Goal: Task Accomplishment & Management: Manage account settings

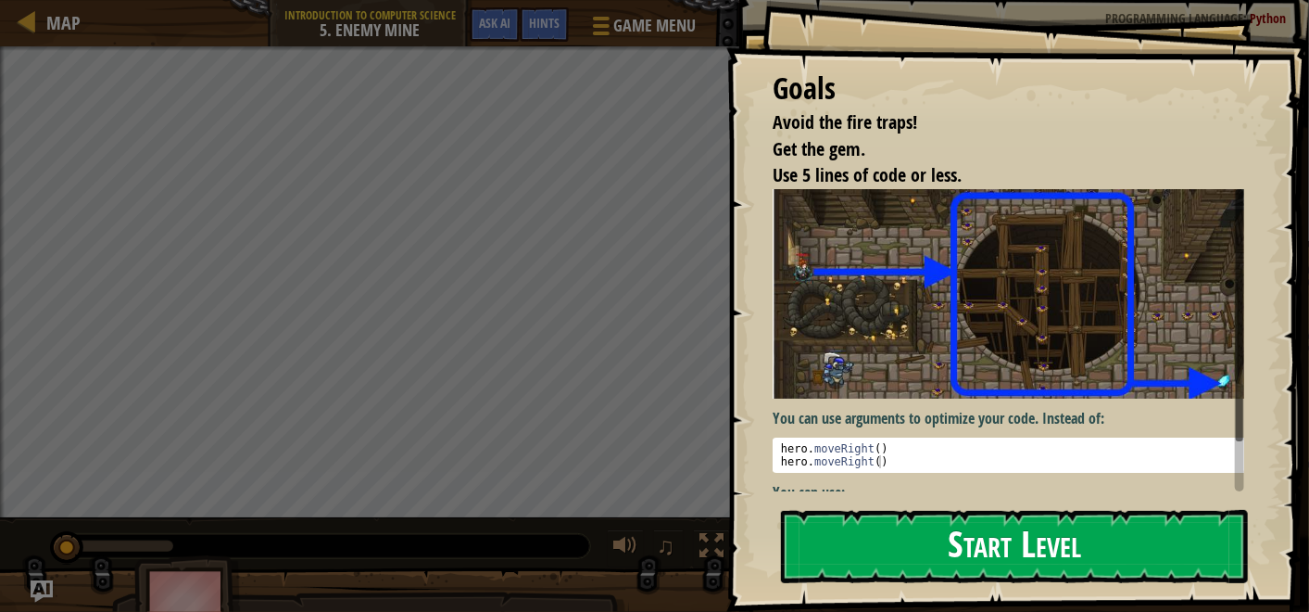
click at [980, 555] on button "Start Level" at bounding box center [1014, 546] width 467 height 73
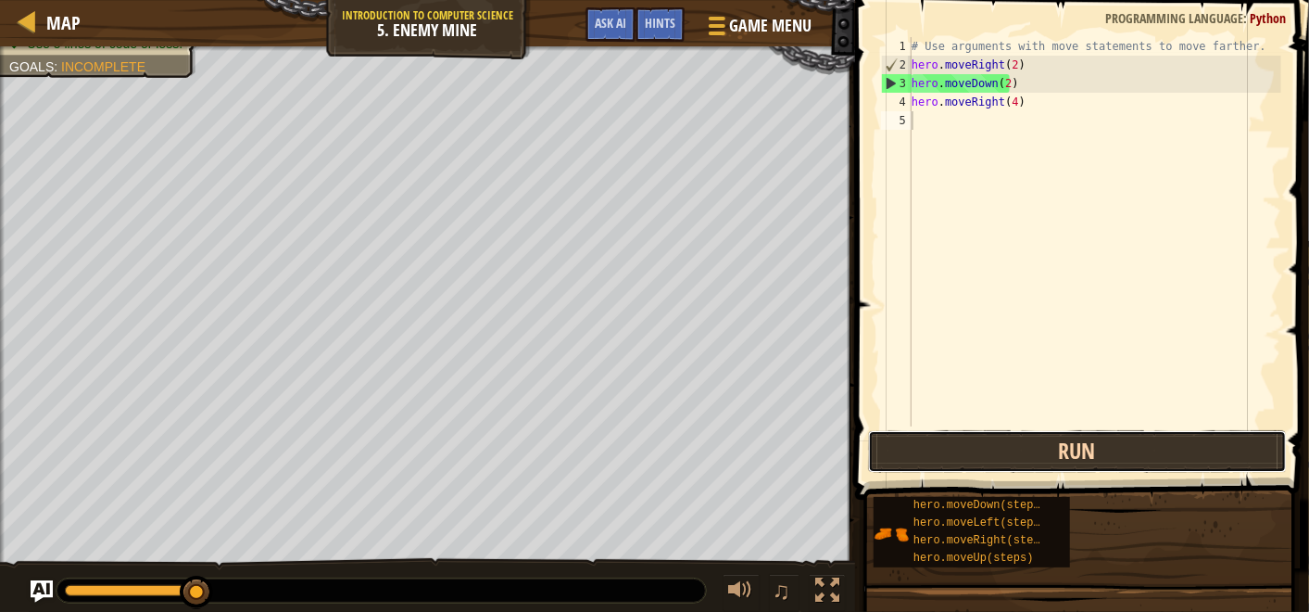
click at [1034, 455] on button "Run" at bounding box center [1077, 451] width 419 height 43
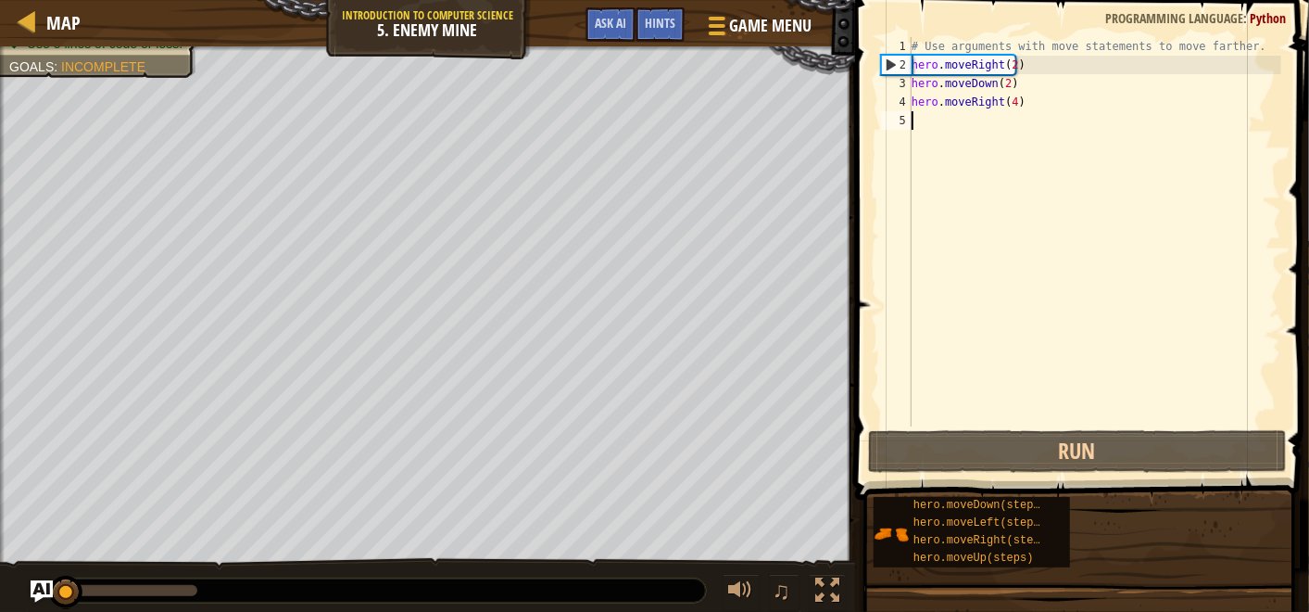
drag, startPoint x: 192, startPoint y: 595, endPoint x: -5, endPoint y: 601, distance: 196.5
click at [0, 0] on html "Map Introduction to Computer Science 5. Enemy Mine Game Menu Done Hints Ask AI …" at bounding box center [654, 0] width 1309 height 0
click at [1014, 61] on div "# Use arguments with move statements to move farther. hero . moveRight ( 2 ) he…" at bounding box center [1094, 250] width 373 height 426
click at [1007, 65] on div "# Use arguments with move statements to move farther. hero . moveRight ( 2 ) he…" at bounding box center [1094, 250] width 373 height 426
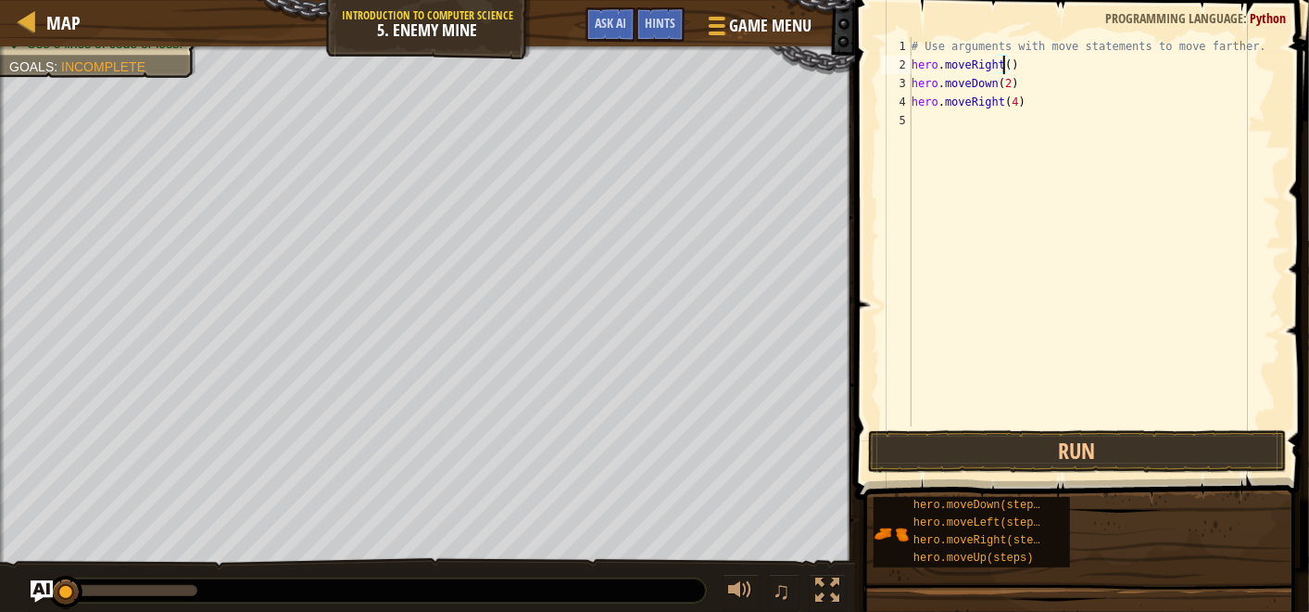
type textarea "hero.moveRight(4)"
drag, startPoint x: 1040, startPoint y: 100, endPoint x: 890, endPoint y: 106, distance: 150.2
click at [890, 106] on div "hero.moveRight(4) 1 2 3 4 5 # Use arguments with move statements to move farthe…" at bounding box center [1080, 231] width 404 height 389
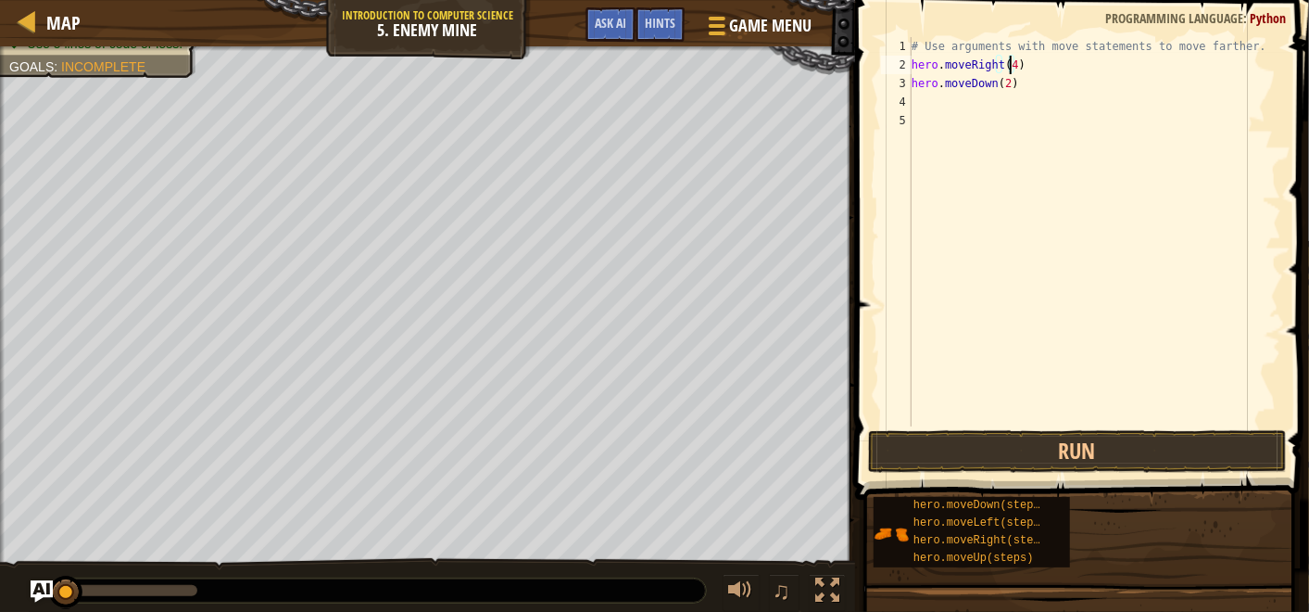
click at [1009, 66] on div "# Use arguments with move statements to move farther. hero . moveRight ( 4 ) he…" at bounding box center [1094, 250] width 373 height 426
type textarea "hero.moveRight(6)"
click at [1031, 451] on button "Run" at bounding box center [1077, 451] width 419 height 43
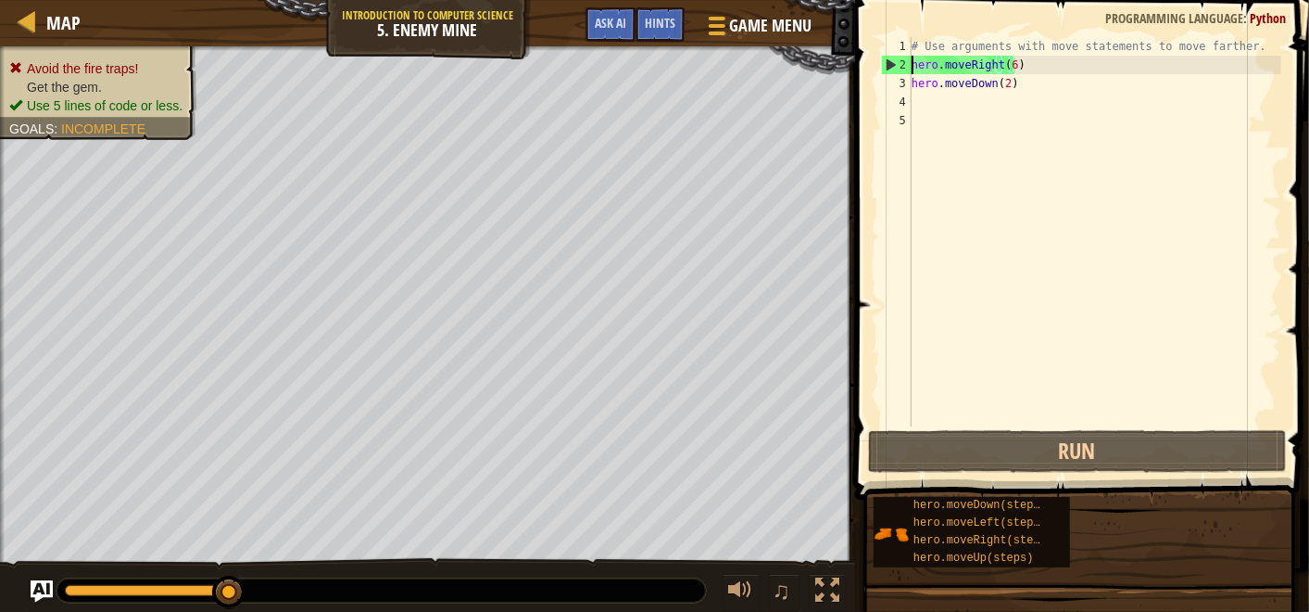
click at [912, 58] on div "# Use arguments with move statements to move farther. hero . moveRight ( 6 ) he…" at bounding box center [1094, 250] width 373 height 426
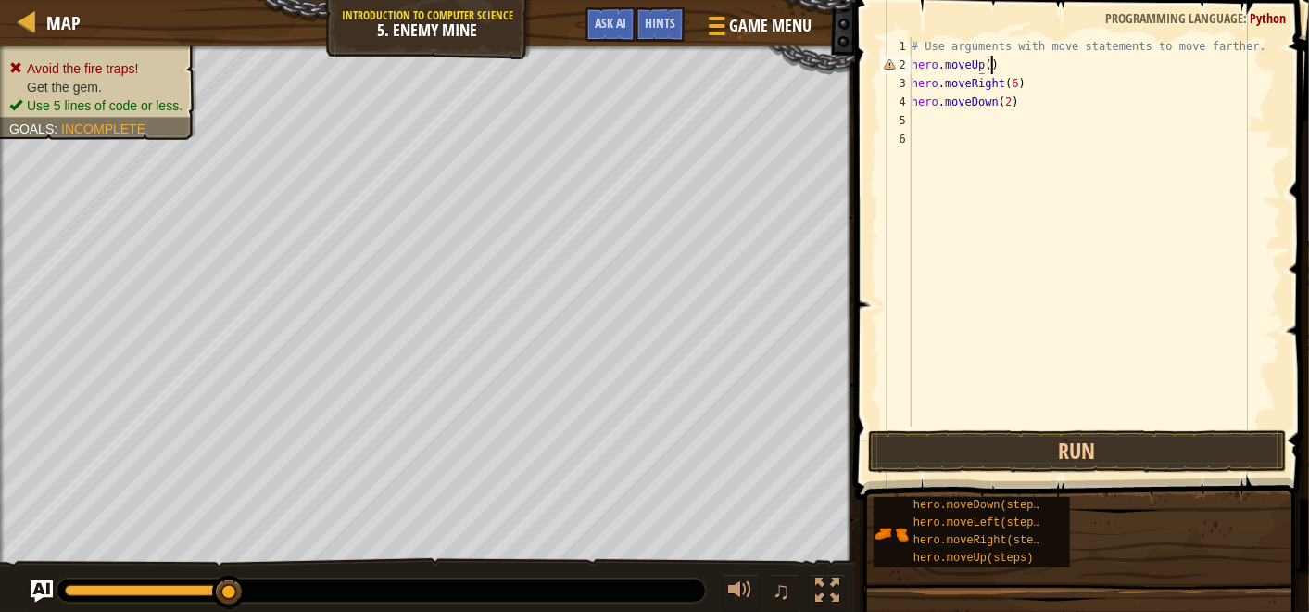
scroll to position [7, 5]
click at [1006, 84] on div "# Use arguments with move statements to move farther. hero . moveUp ( ) hero . …" at bounding box center [1094, 250] width 373 height 426
drag, startPoint x: 1002, startPoint y: 97, endPoint x: 967, endPoint y: 100, distance: 35.3
click at [967, 100] on div "# Use arguments with move statements to move farther. hero . moveUp ( ) hero . …" at bounding box center [1094, 250] width 373 height 426
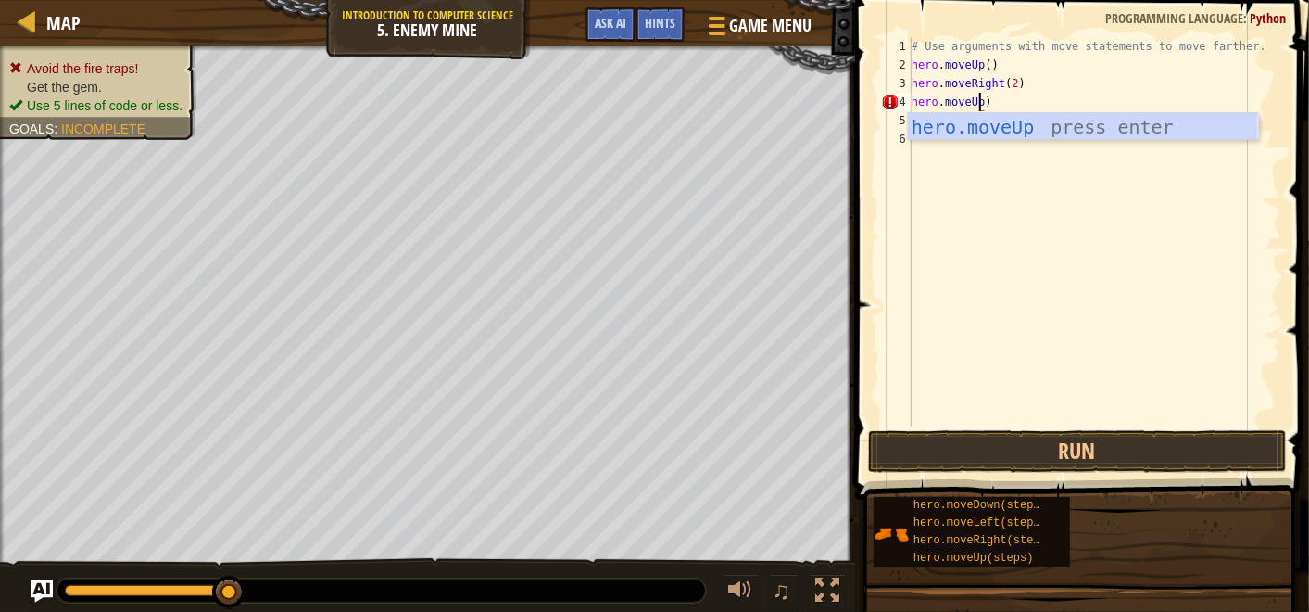
scroll to position [7, 5]
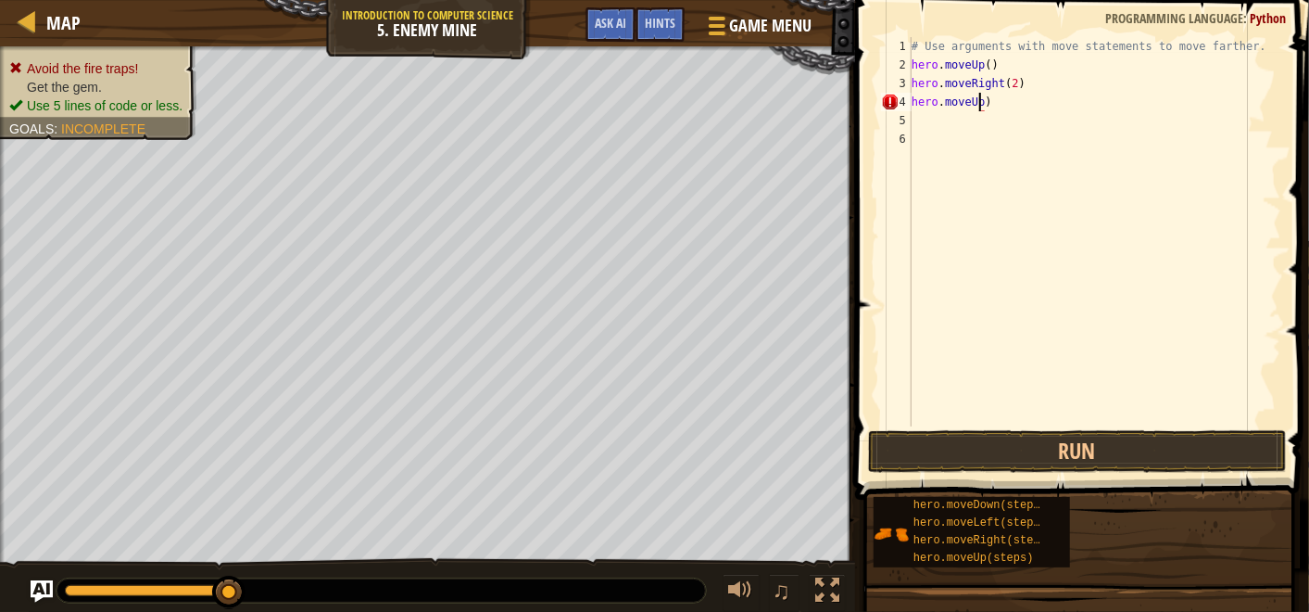
type textarea "hero.moveUp()"
click at [1027, 96] on div "# Use arguments with move statements to move farther. hero . moveUp ( ) hero . …" at bounding box center [1094, 250] width 373 height 426
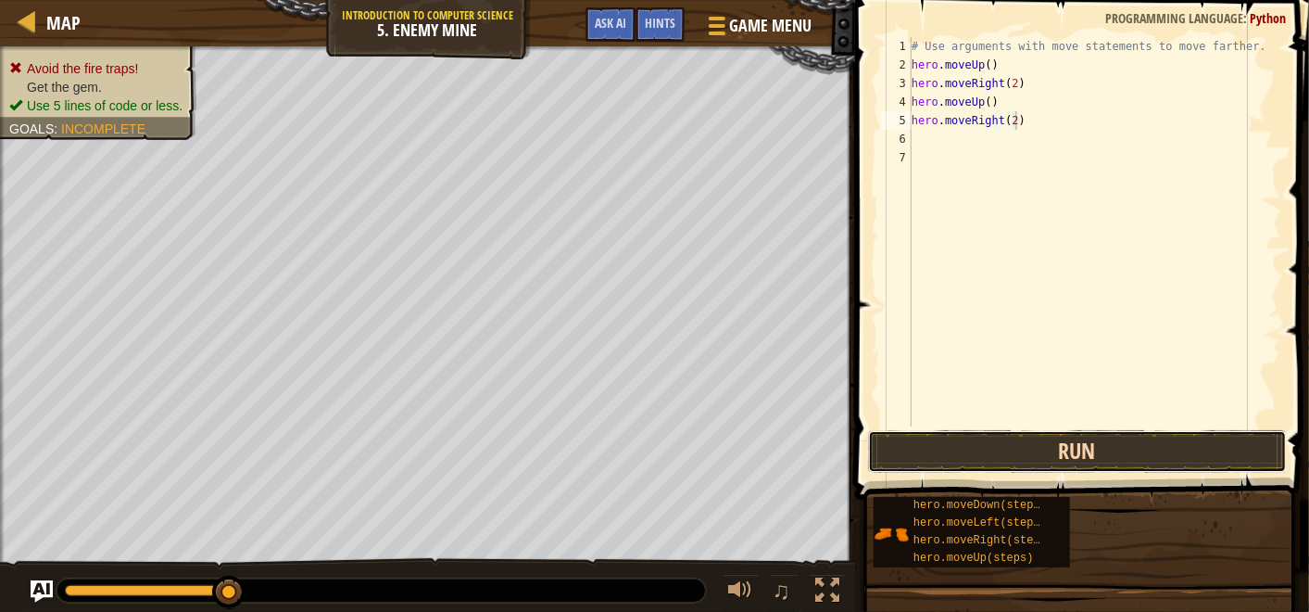
click at [1007, 436] on button "Run" at bounding box center [1077, 451] width 419 height 43
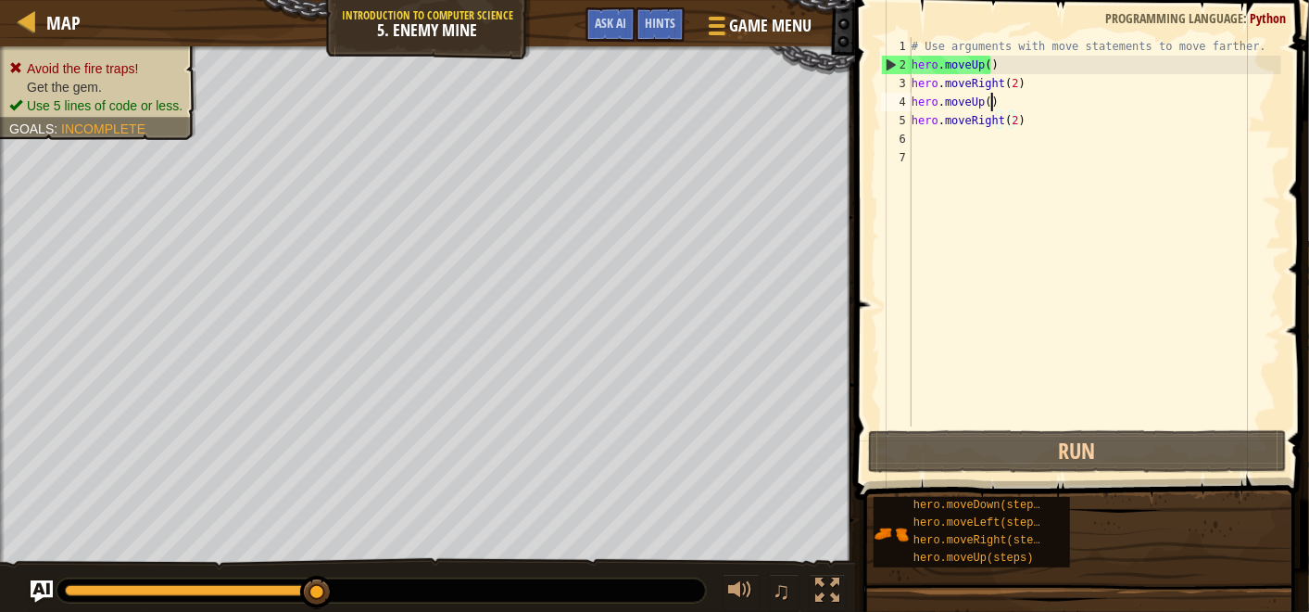
click at [998, 107] on div "# Use arguments with move statements to move farther. hero . moveUp ( ) hero . …" at bounding box center [1094, 250] width 373 height 426
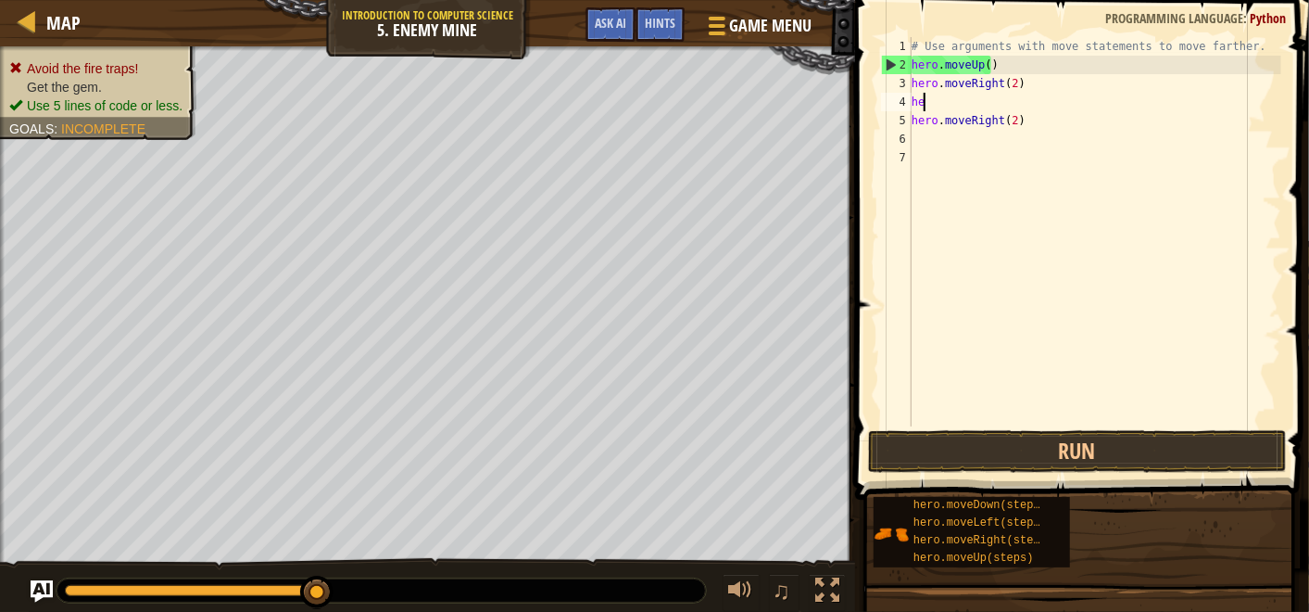
scroll to position [7, 0]
type textarea "h"
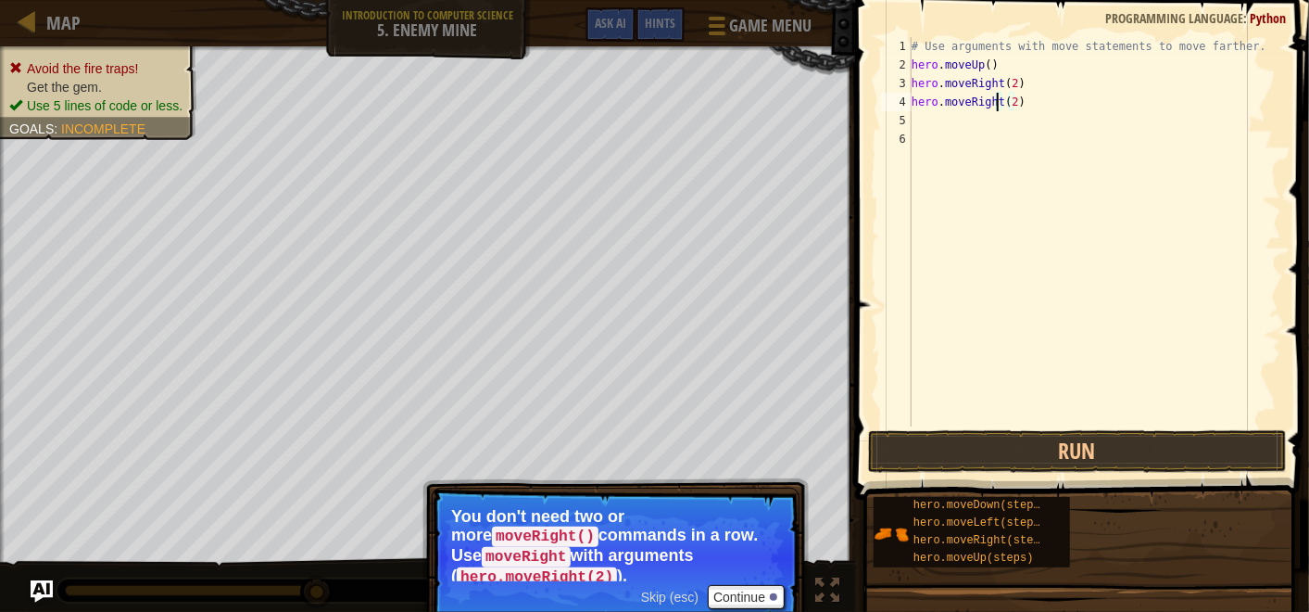
click at [1000, 100] on div "# Use arguments with move statements to move farther. hero . moveUp ( ) hero . …" at bounding box center [1094, 250] width 373 height 426
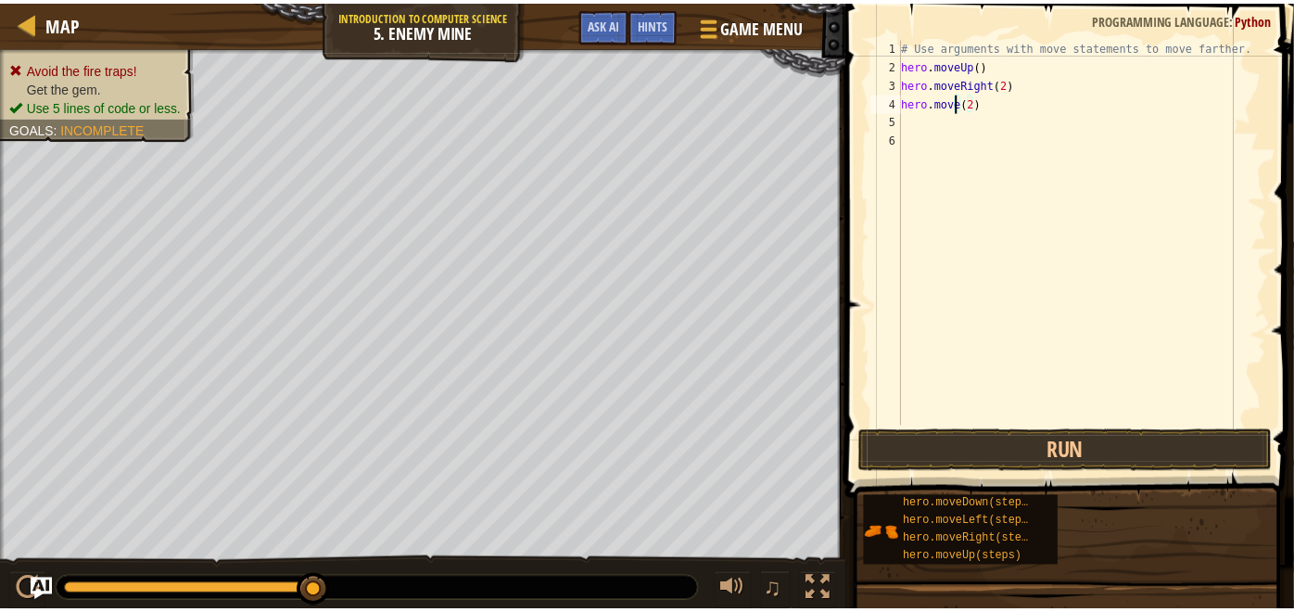
scroll to position [7, 5]
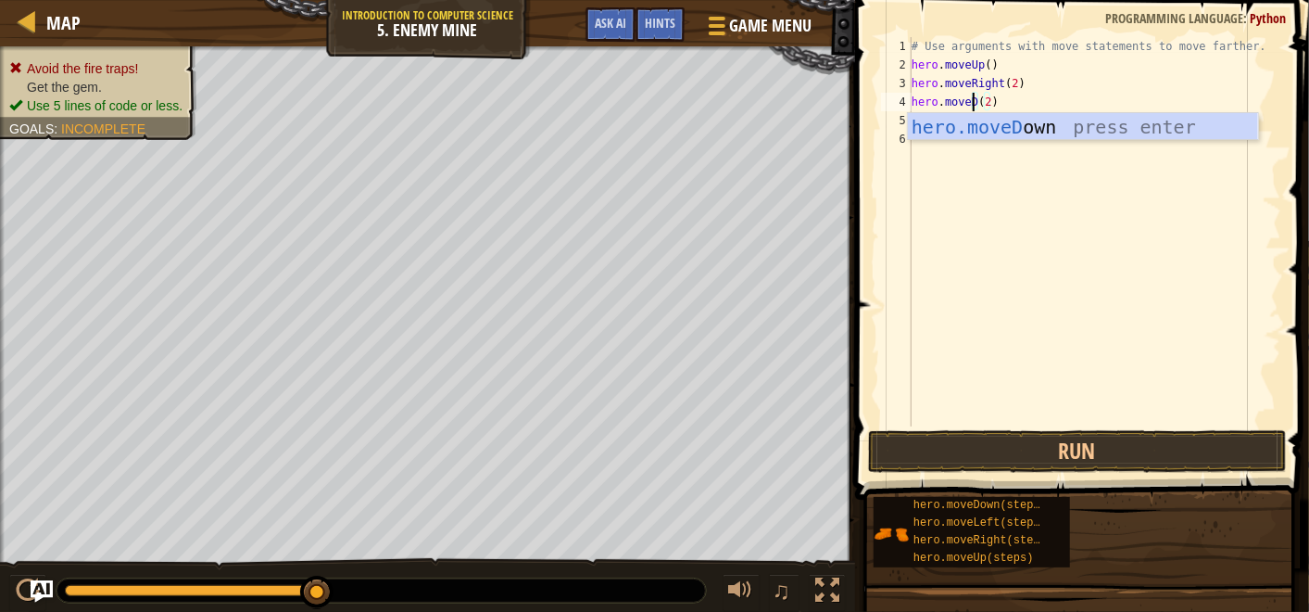
click at [1063, 137] on div "hero.moveD own press enter" at bounding box center [1083, 154] width 351 height 83
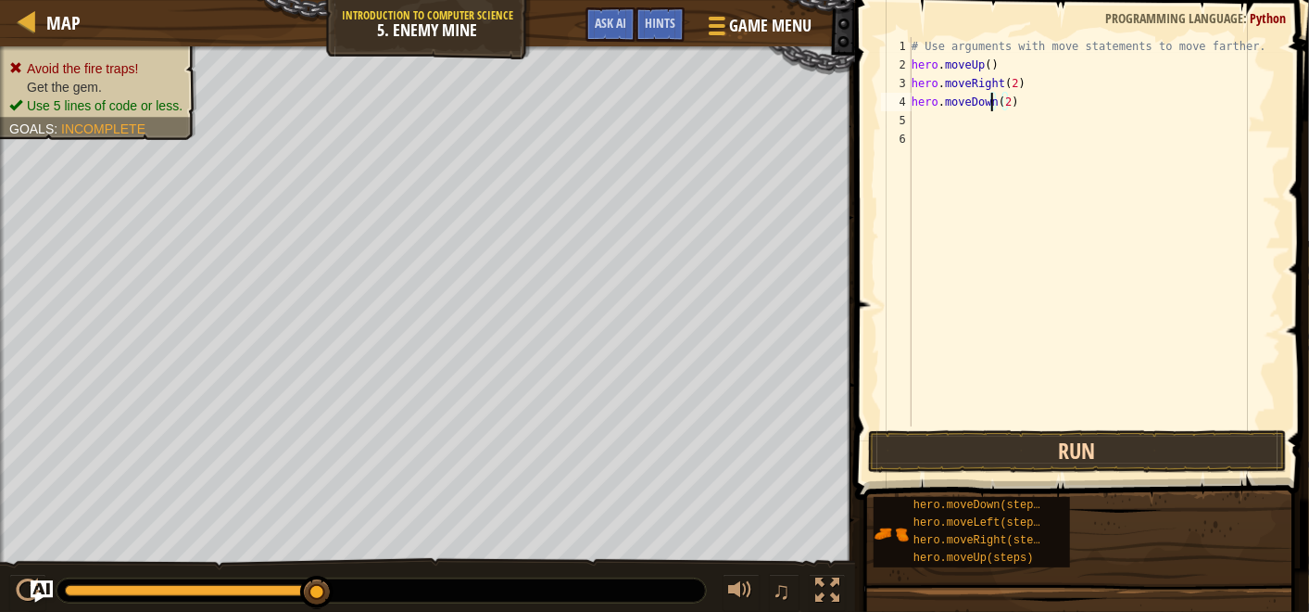
type textarea "hero.moveDown(2)"
click at [1186, 433] on button "Run" at bounding box center [1077, 451] width 419 height 43
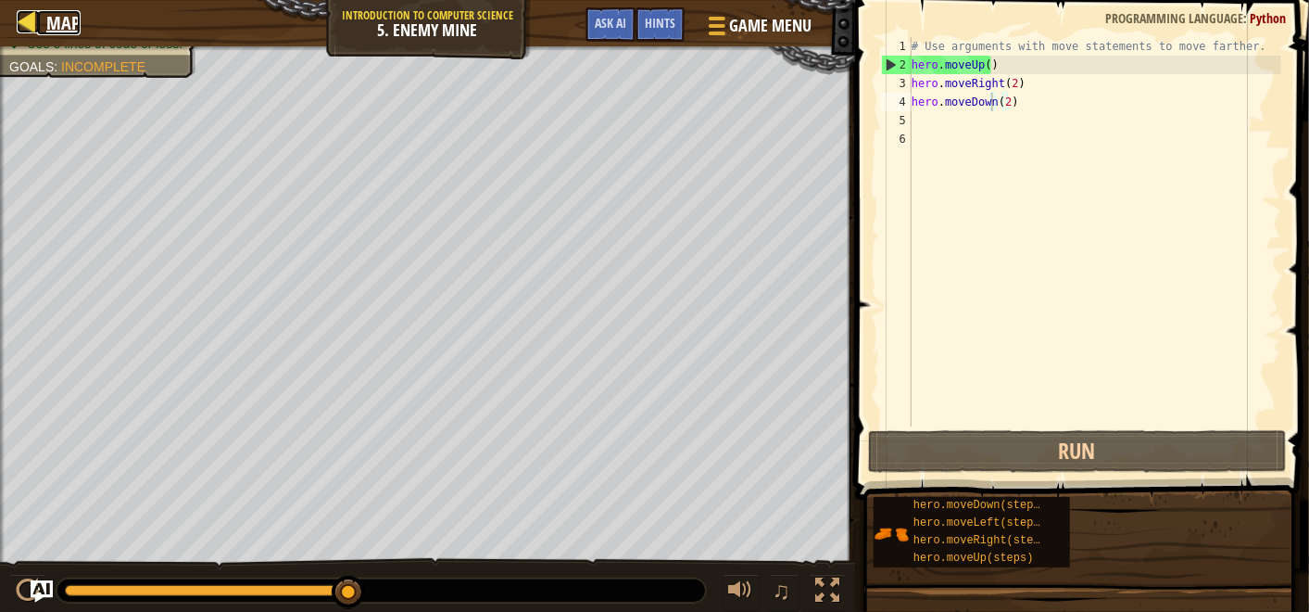
click at [53, 19] on span "Map" at bounding box center [63, 22] width 34 height 25
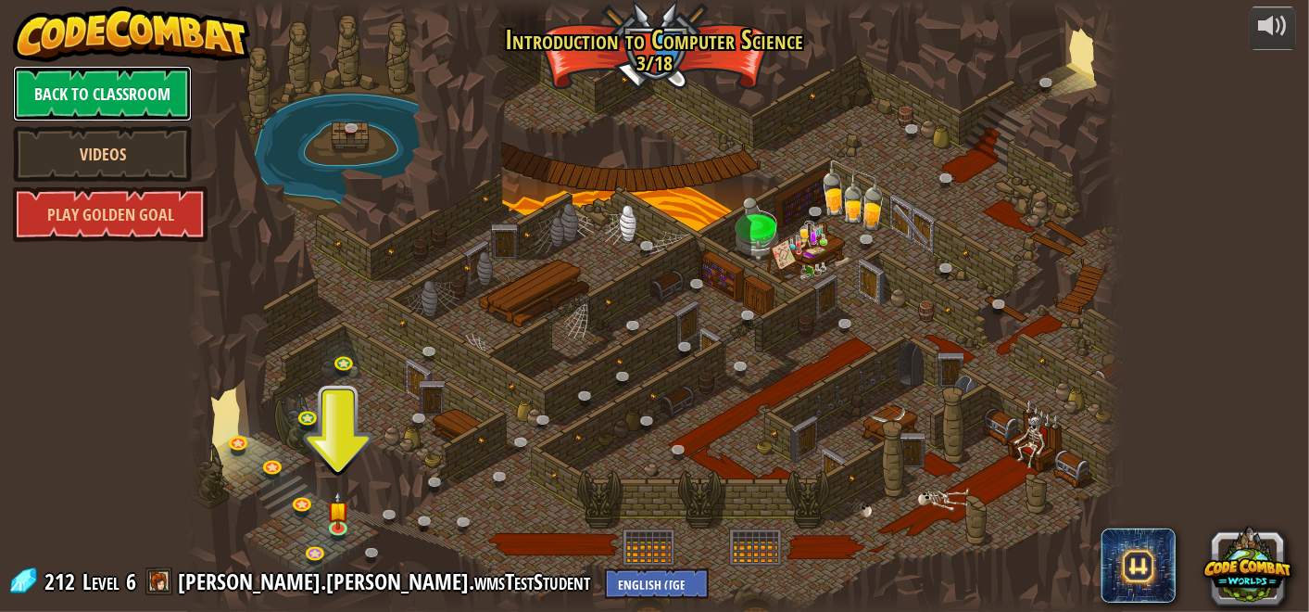
click at [63, 92] on link "Back to Classroom" at bounding box center [102, 94] width 179 height 56
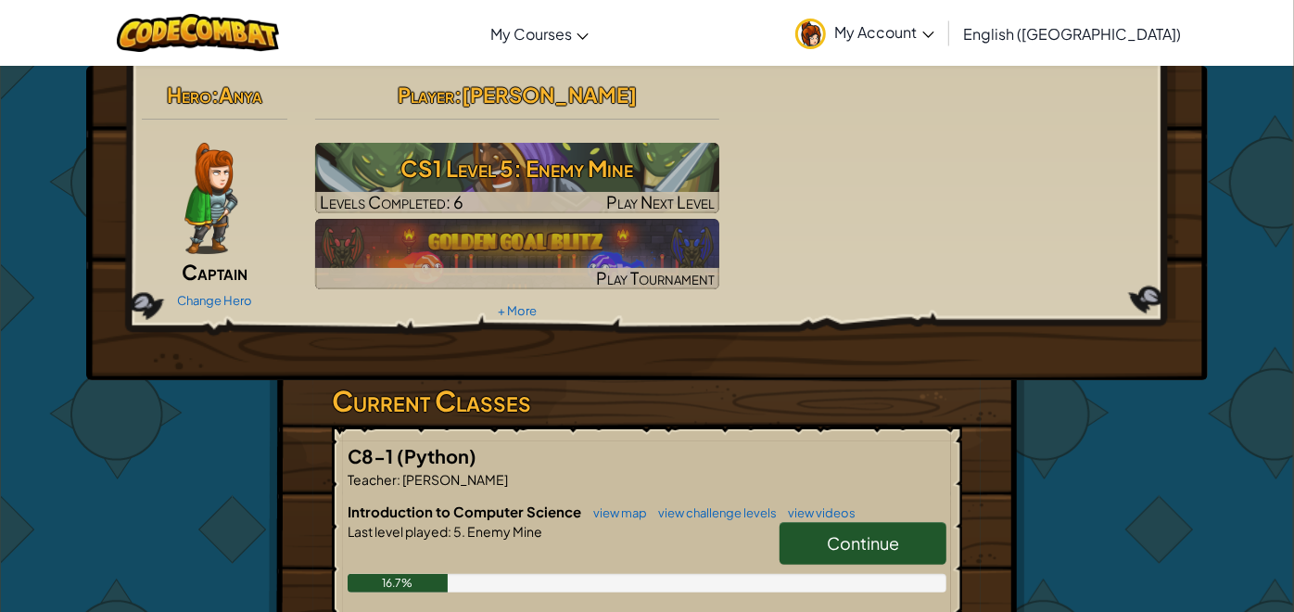
click at [933, 34] on icon at bounding box center [927, 35] width 11 height 6
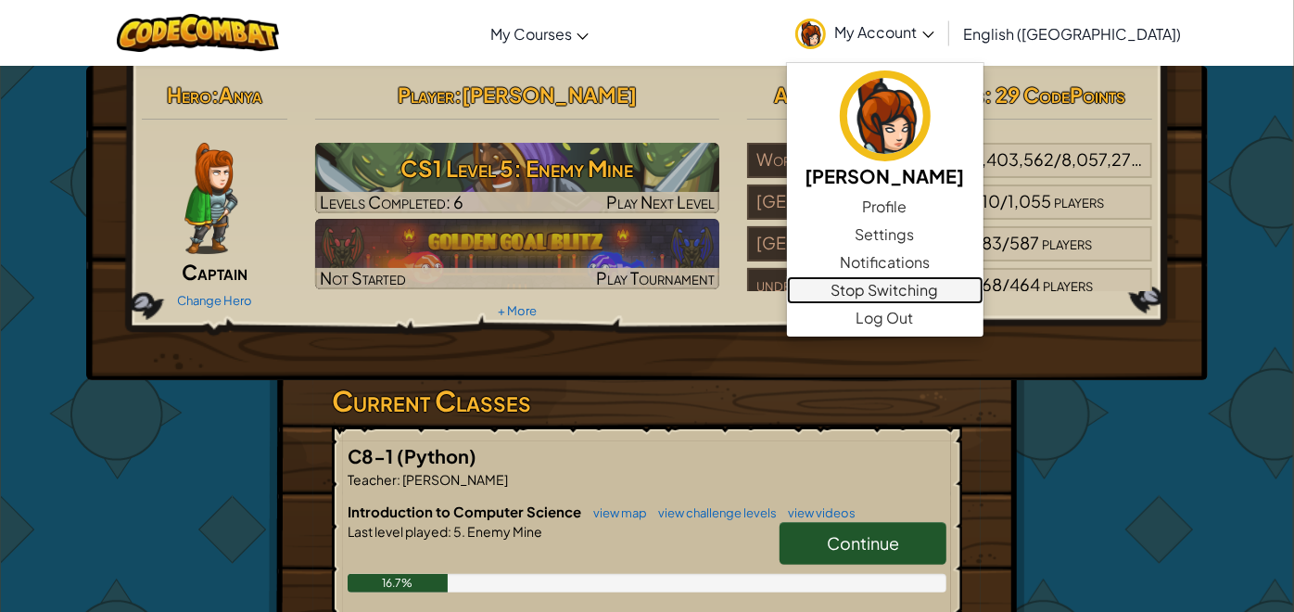
click at [983, 285] on link "Stop Switching" at bounding box center [885, 290] width 196 height 28
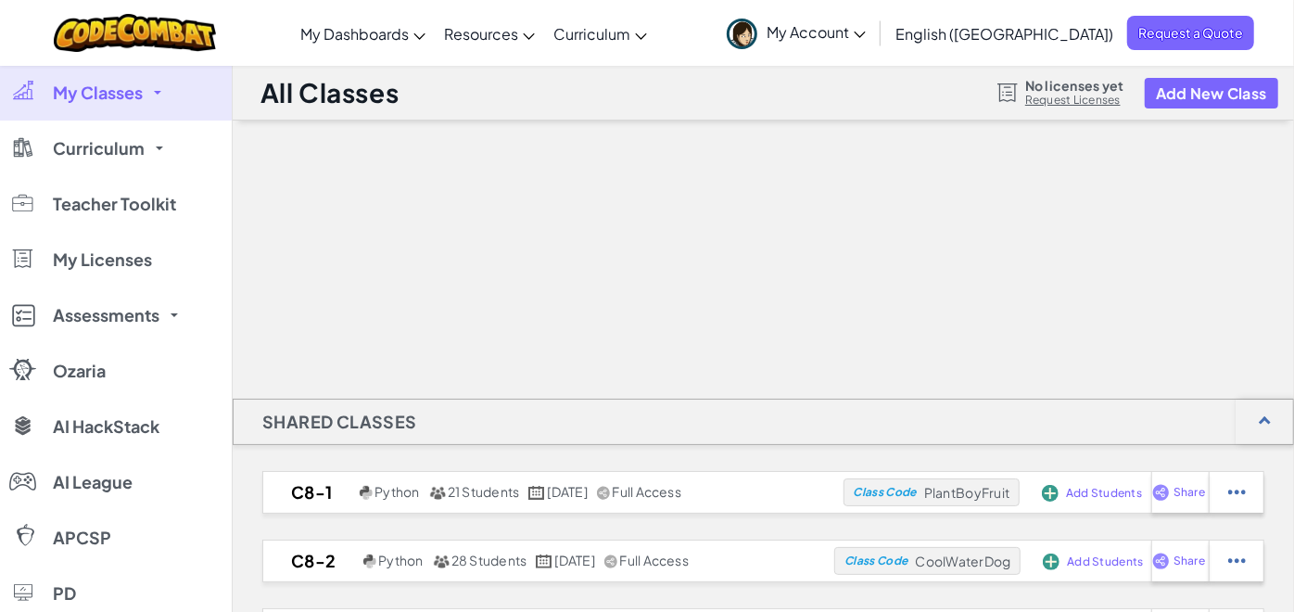
click at [148, 85] on link "My Classes" at bounding box center [116, 93] width 232 height 56
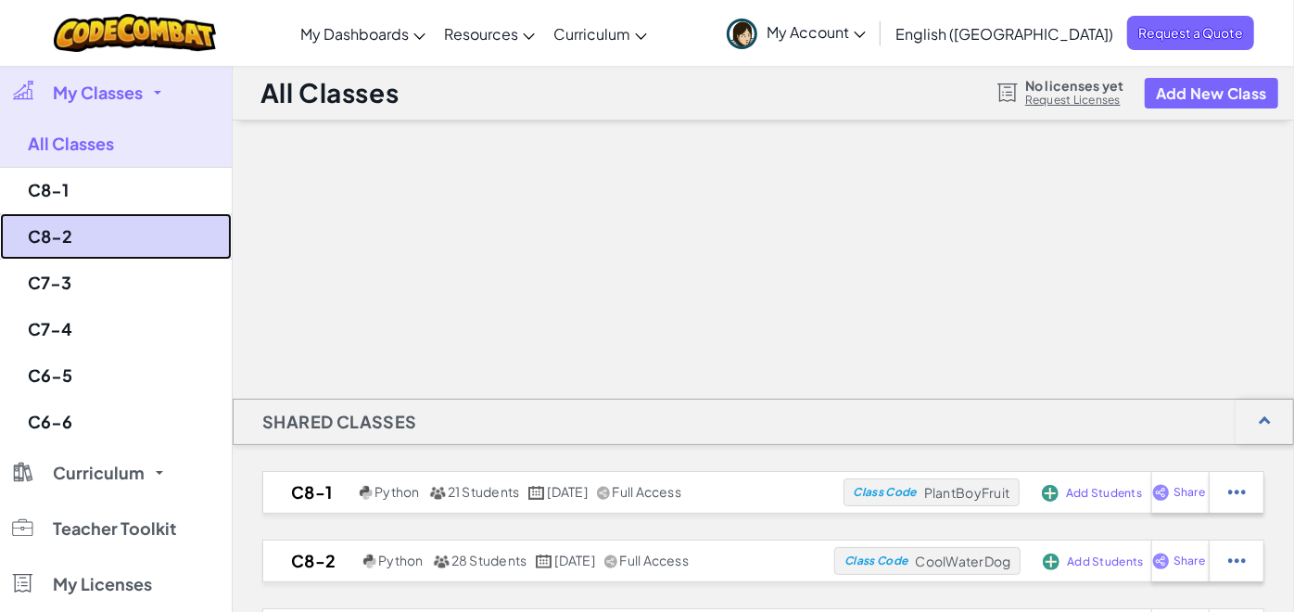
click at [62, 238] on link "C8-2" at bounding box center [116, 236] width 232 height 46
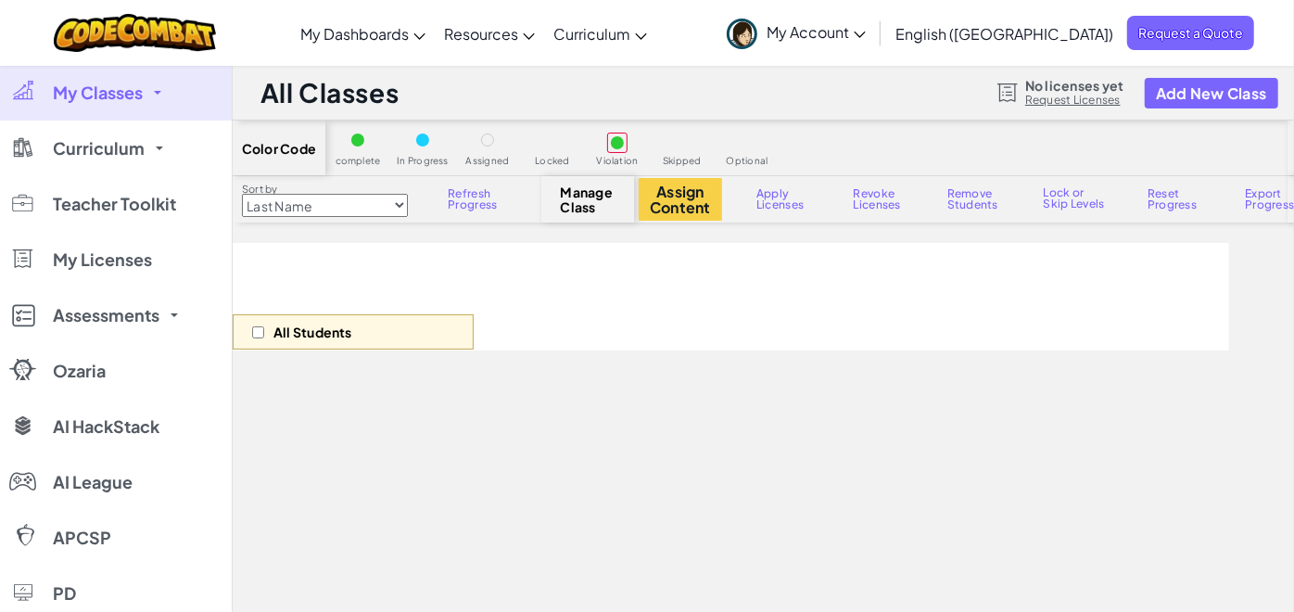
select select "560f1a9f22961295f9427742"
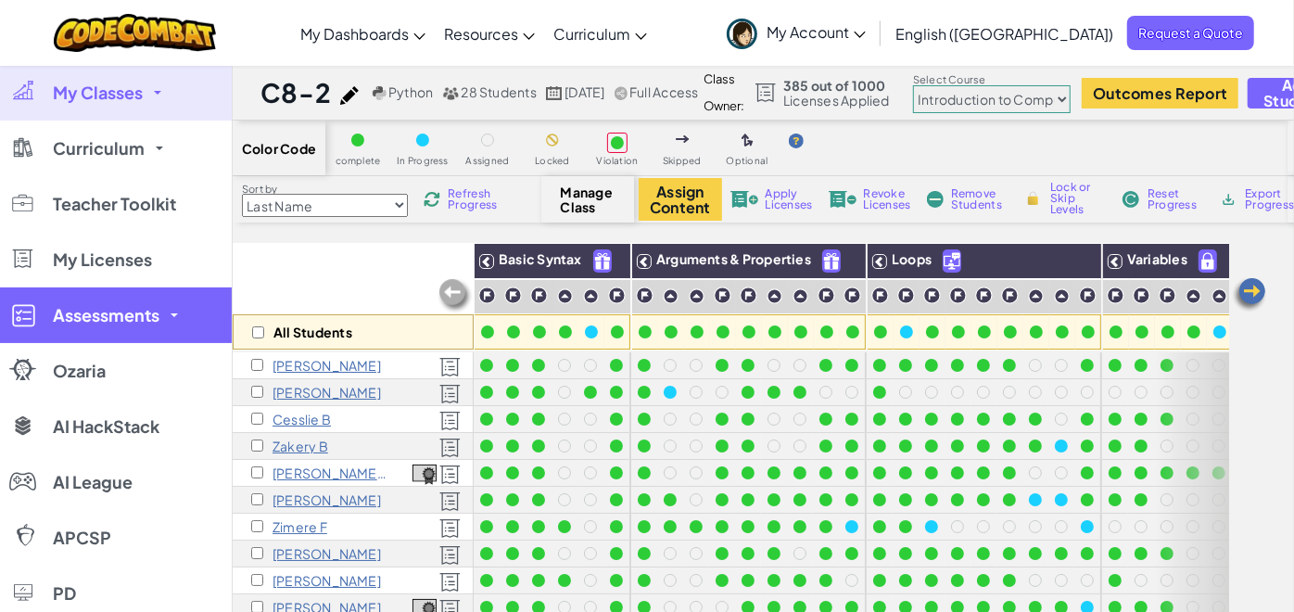
click at [130, 307] on span "Assessments" at bounding box center [106, 315] width 107 height 17
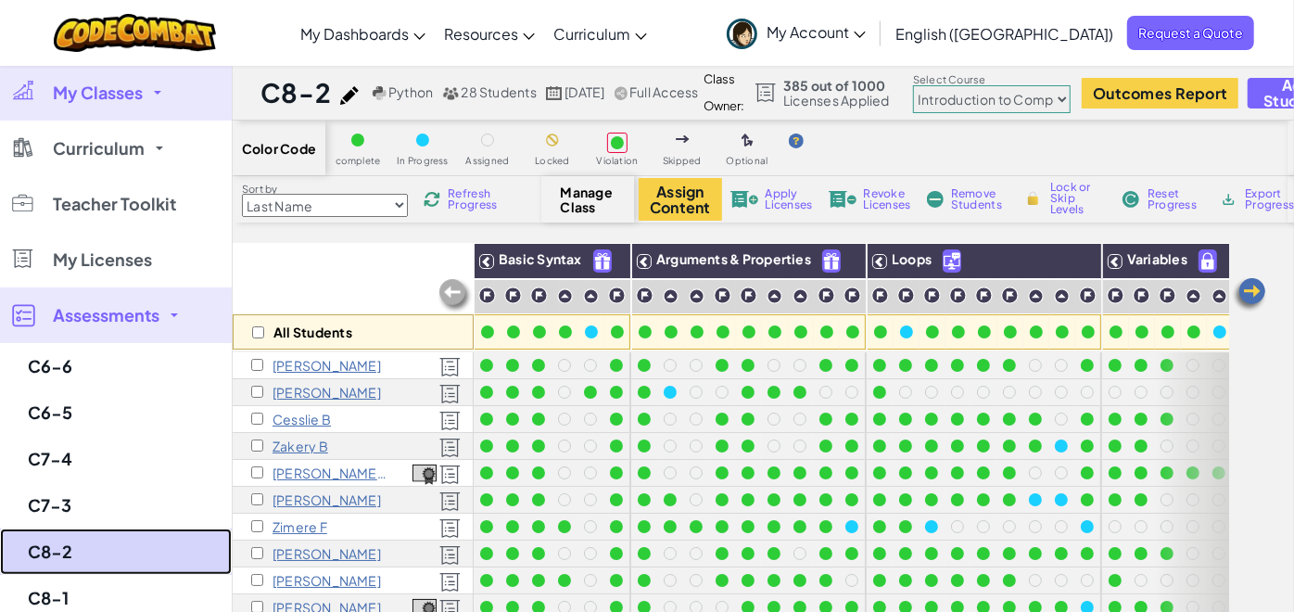
click at [64, 541] on link "C8-2" at bounding box center [116, 551] width 232 height 46
